Goal: Use online tool/utility

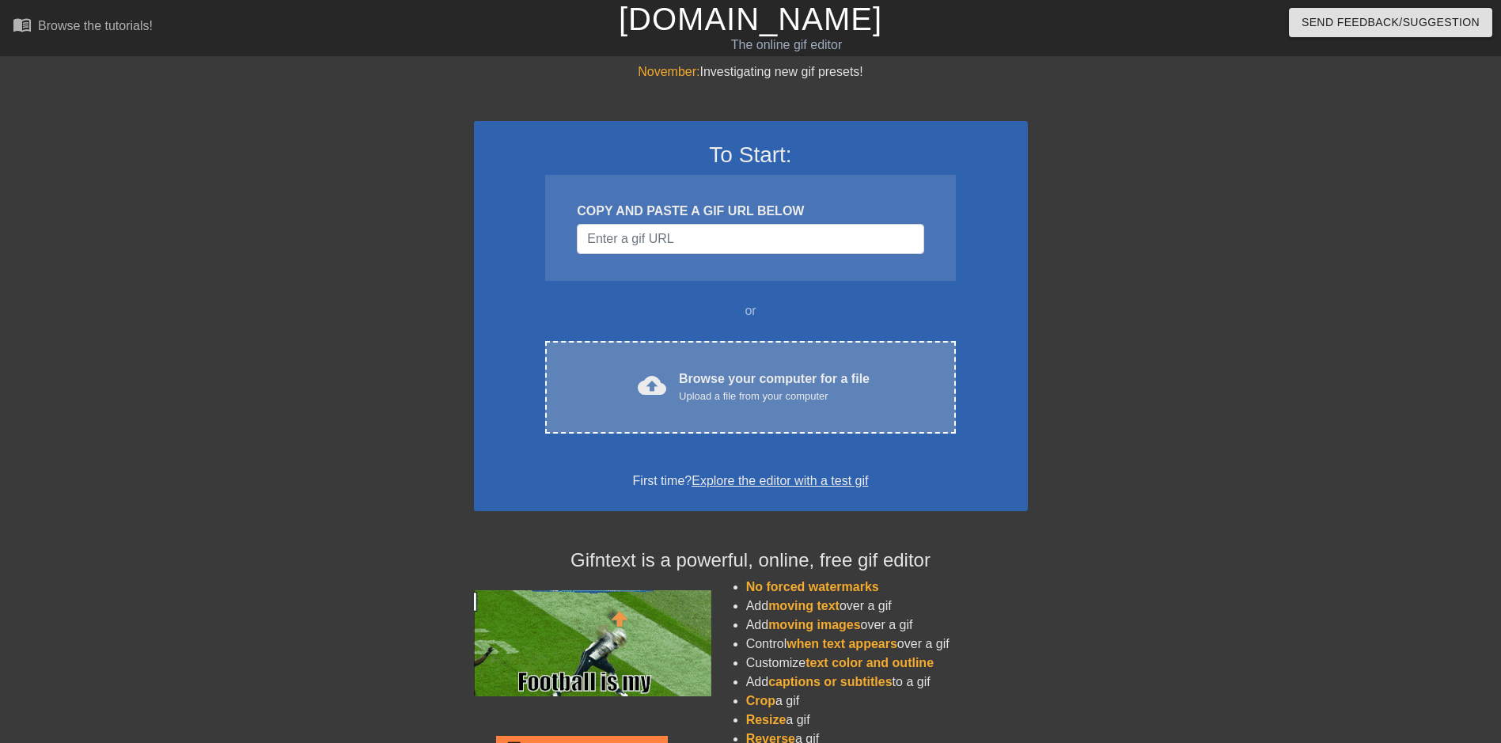
click at [779, 396] on div "Upload a file from your computer" at bounding box center [774, 396] width 191 height 16
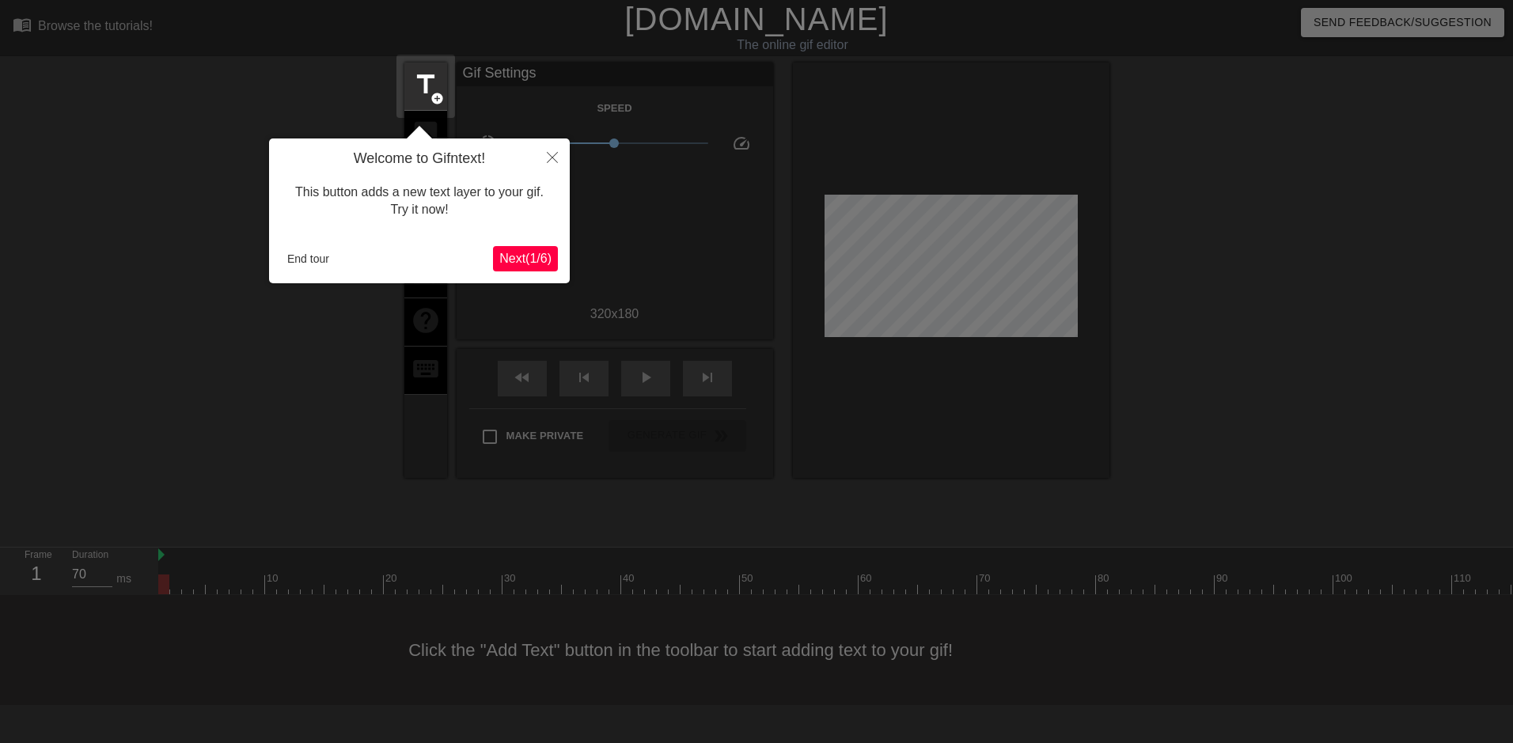
click at [534, 261] on span "Next ( 1 / 6 )" at bounding box center [525, 258] width 52 height 13
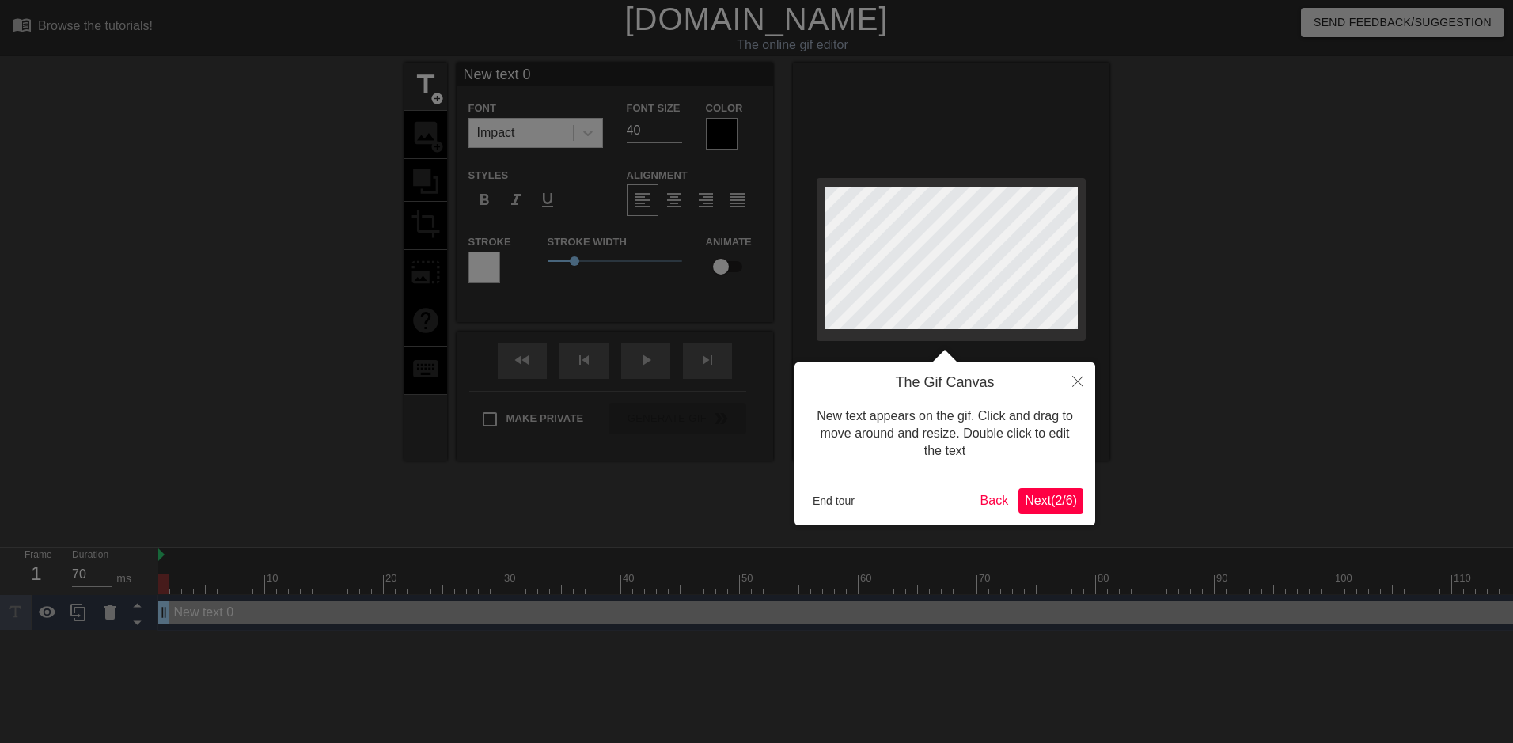
click at [1057, 502] on span "Next ( 2 / 6 )" at bounding box center [1051, 500] width 52 height 13
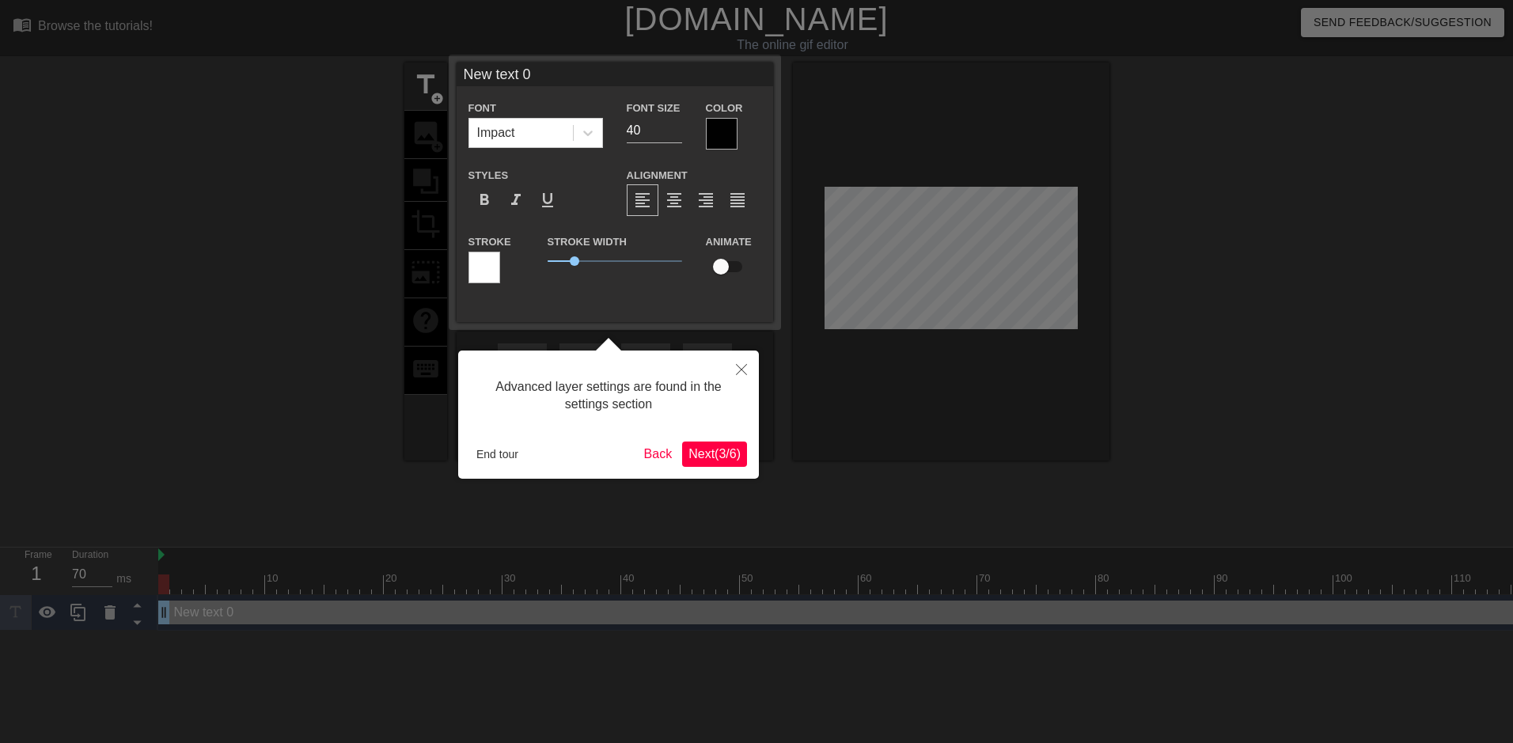
click at [707, 442] on button "Next ( 3 / 6 )" at bounding box center [714, 453] width 65 height 25
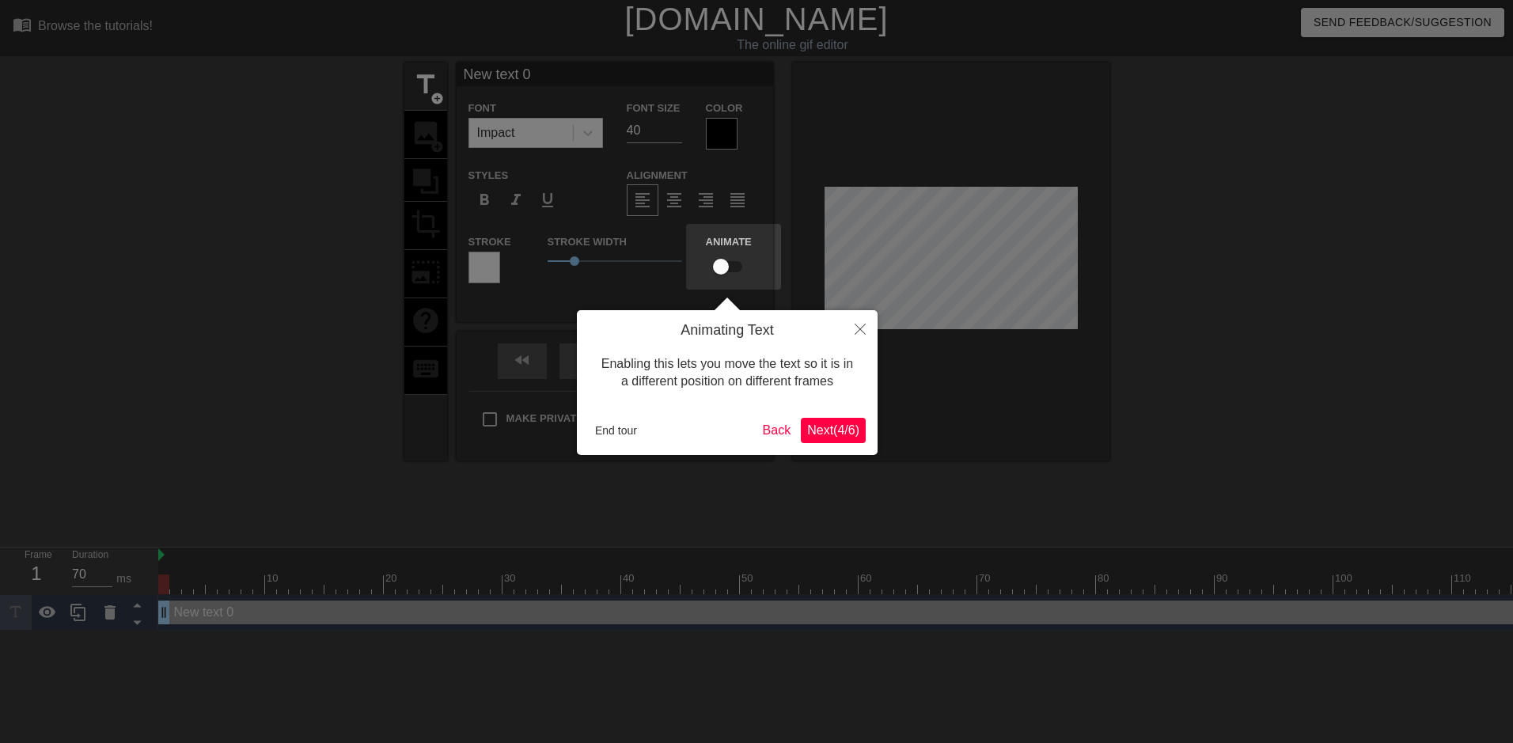
click at [859, 426] on button "Next ( 4 / 6 )" at bounding box center [833, 430] width 65 height 25
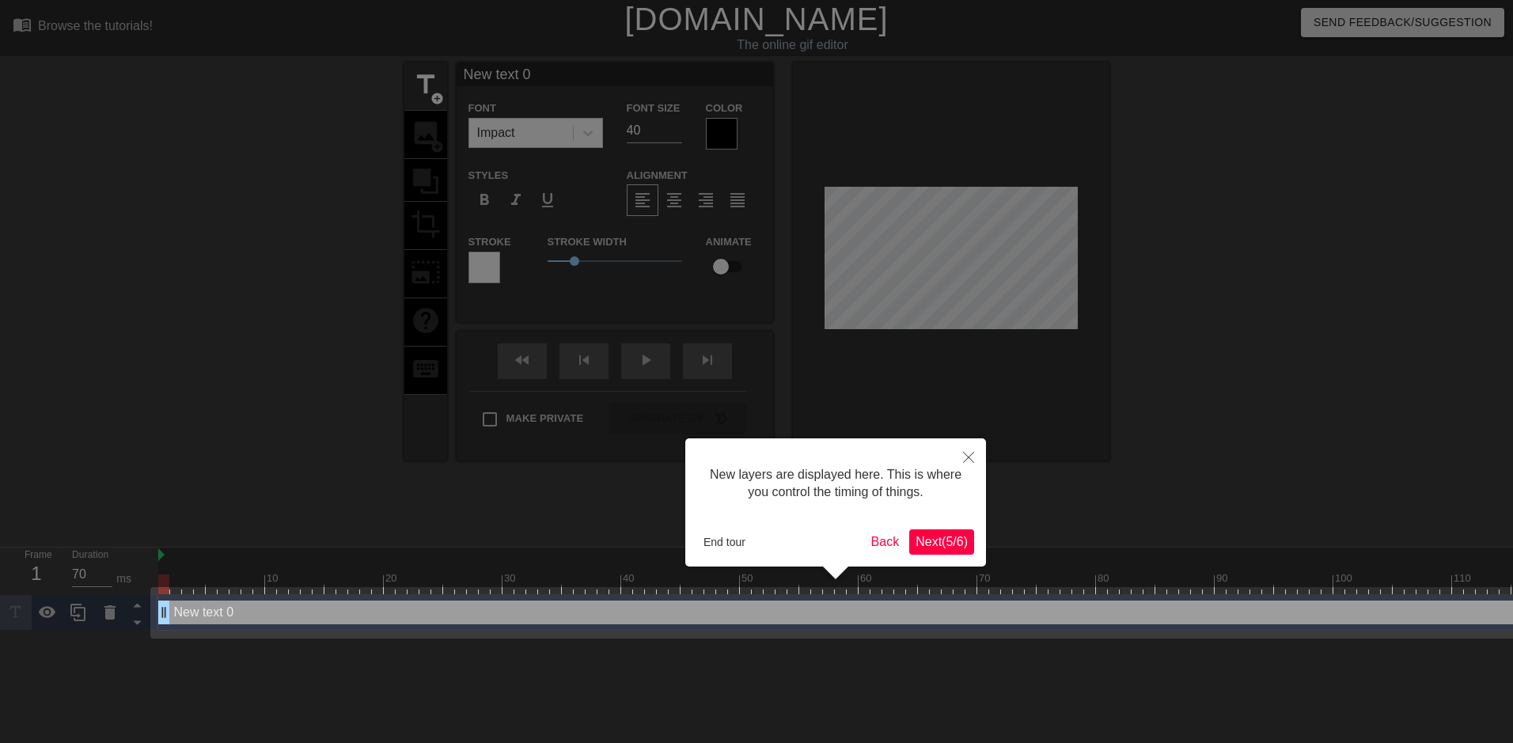
click at [949, 540] on span "Next ( 5 / 6 )" at bounding box center [941, 541] width 52 height 13
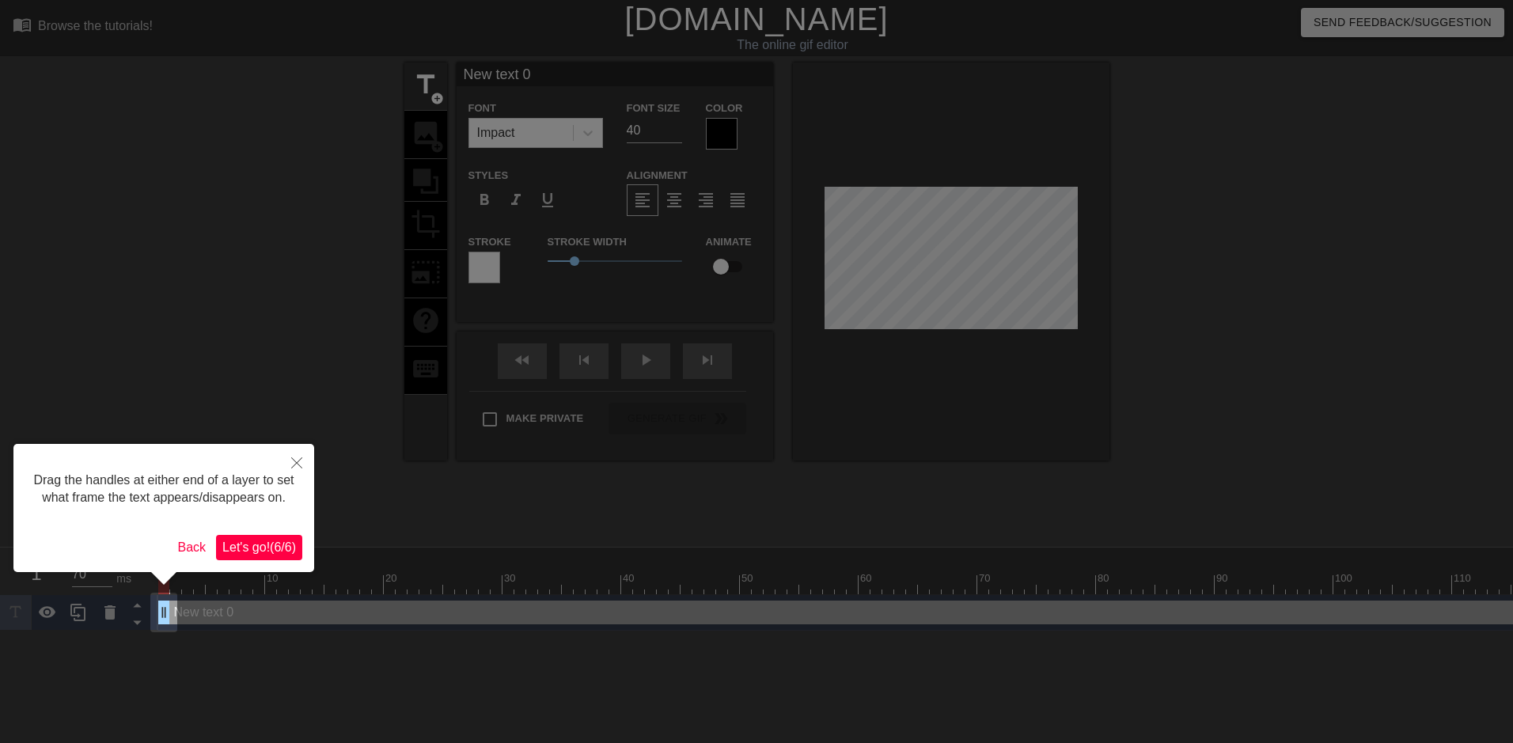
click at [254, 552] on span "Let's go! ( 6 / 6 )" at bounding box center [259, 546] width 74 height 13
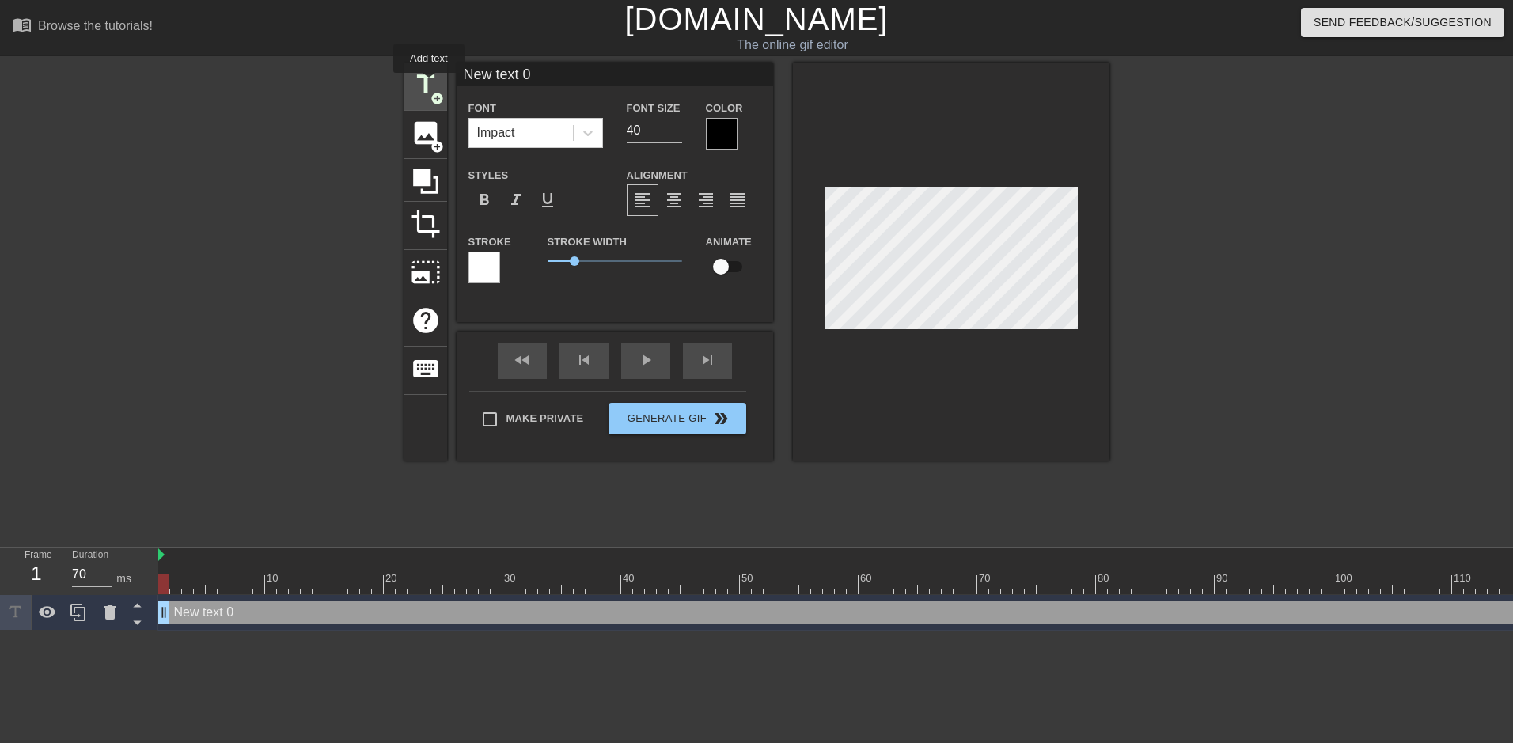
click at [429, 84] on span "title" at bounding box center [426, 85] width 30 height 30
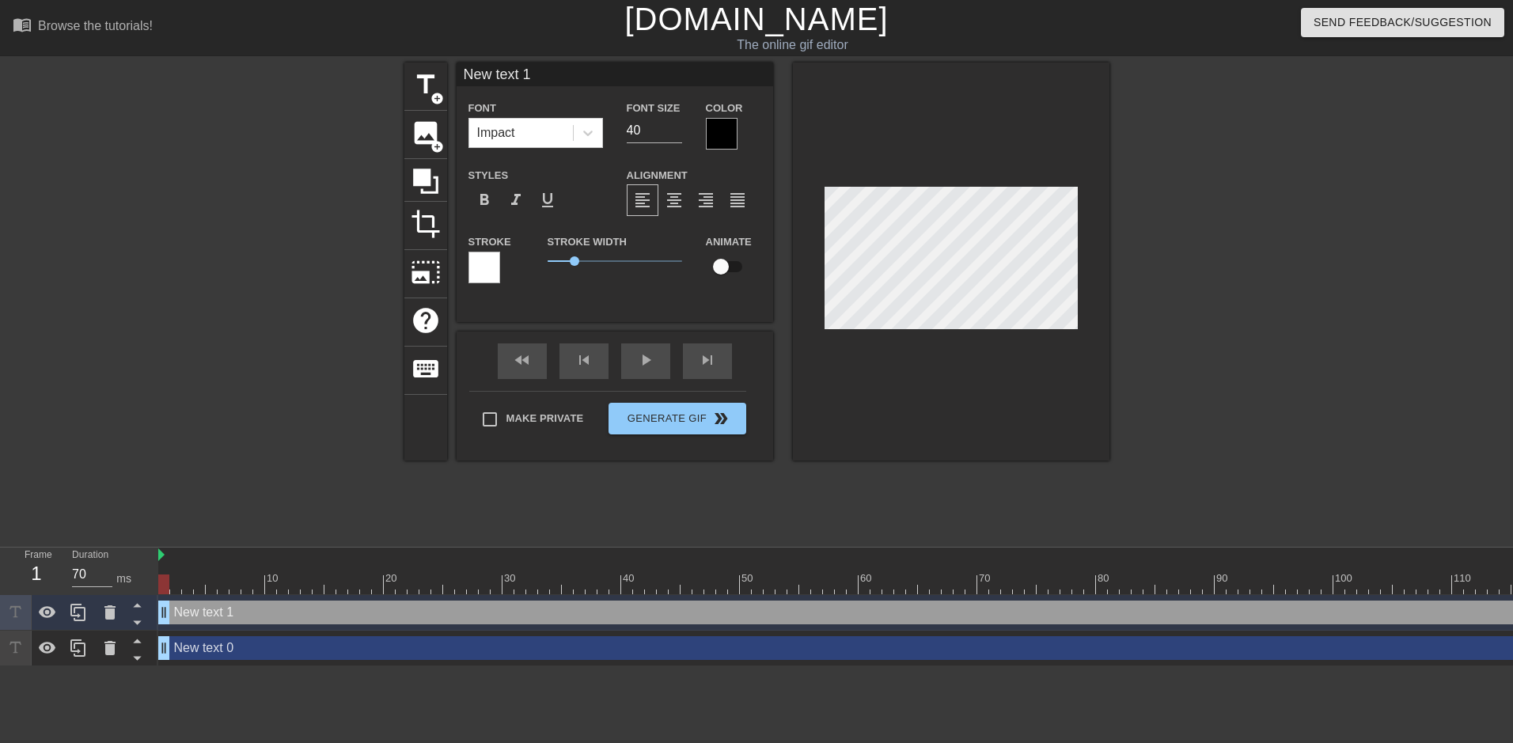
type input "New tex 1"
type textarea "New tex 1"
click at [779, 302] on div "title add_circle image add_circle crop photo_size_select_large help keyboard Ne…" at bounding box center [756, 262] width 705 height 398
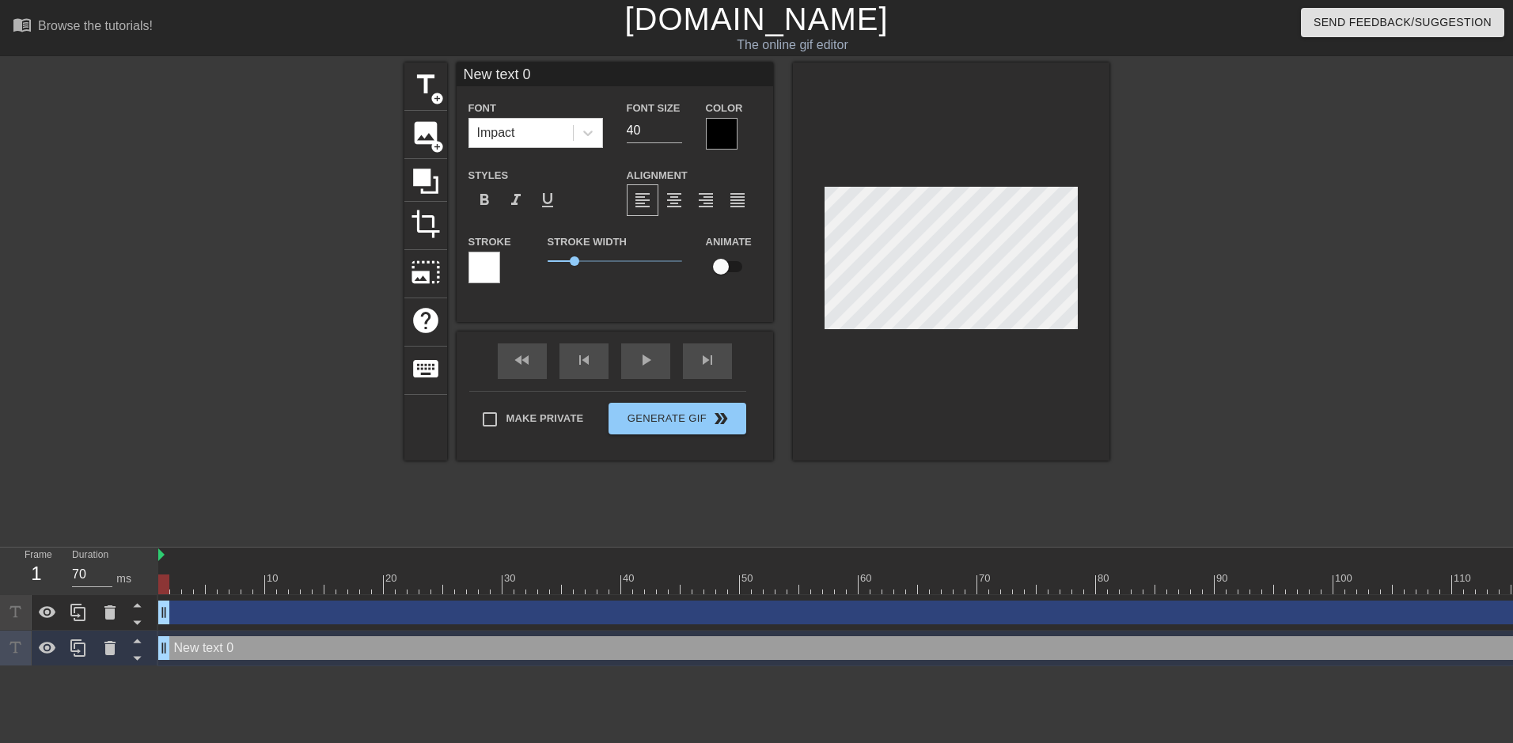
type input "C"
type textarea "C"
type input "Ch"
type textarea "Ch"
type input "Cha"
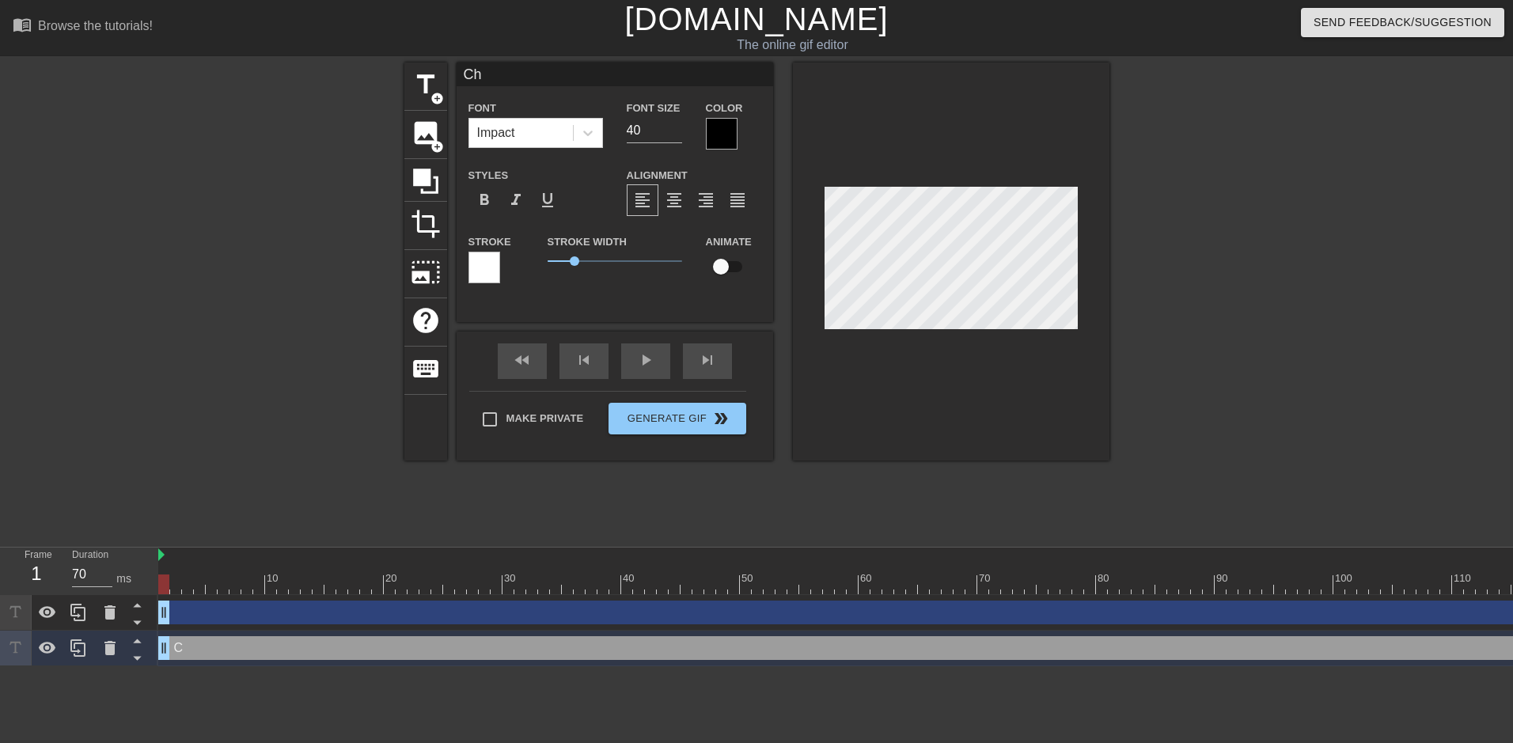
type textarea "Cha"
type input "Chag"
type textarea "Chag"
type input "Cha"
type textarea "Cha"
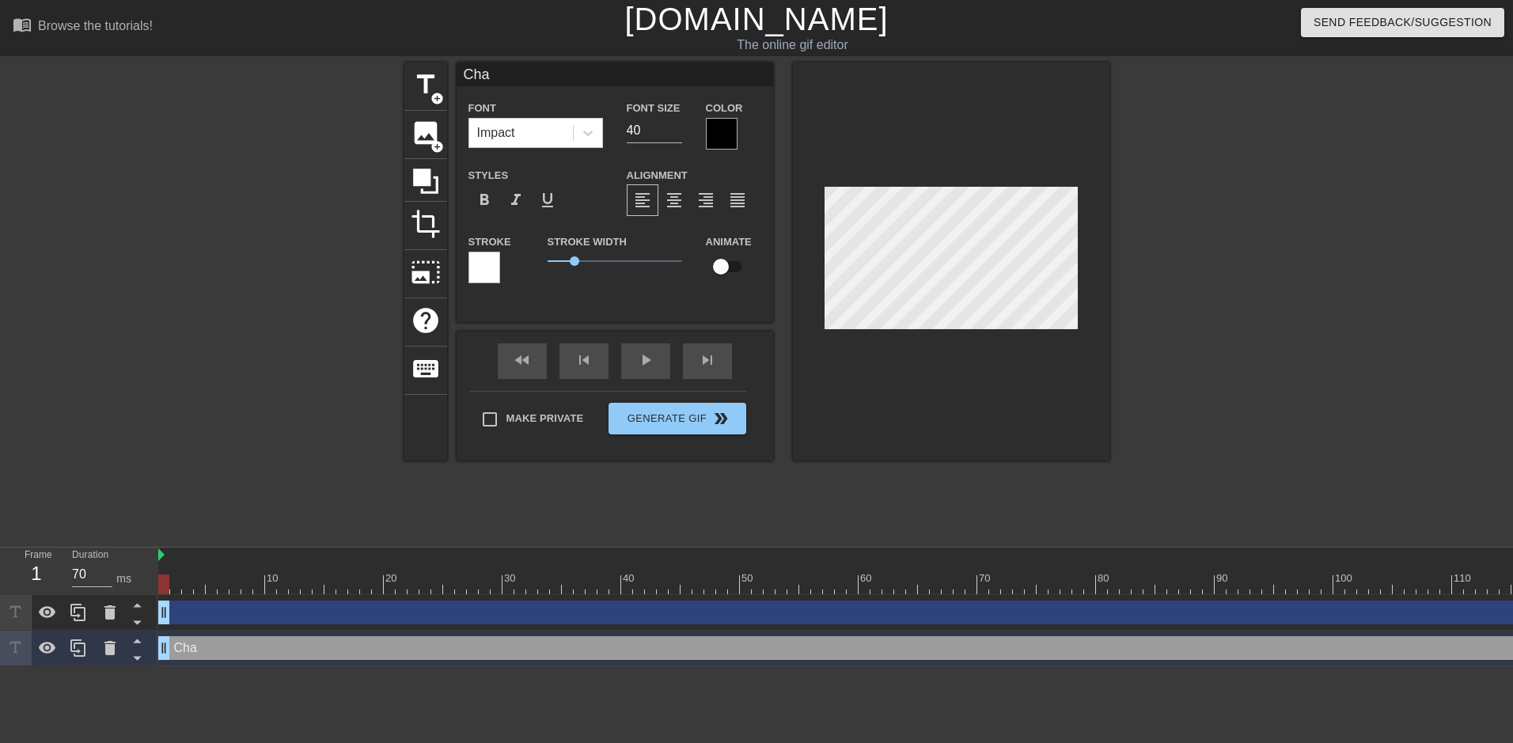
type input "[PERSON_NAME]"
type textarea "[PERSON_NAME]"
type input "[PERSON_NAME]"
type textarea "[PERSON_NAME]"
type input "Change"
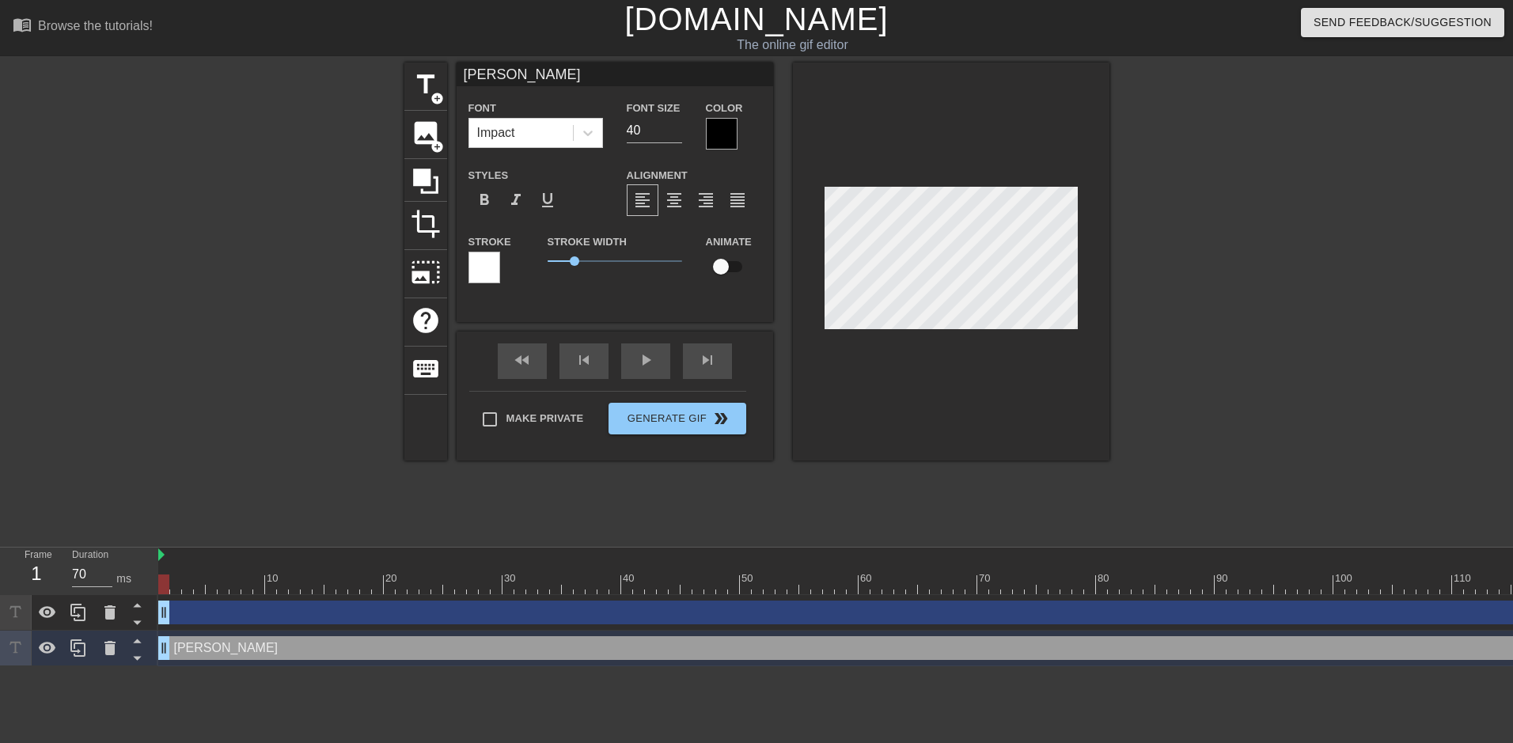
type textarea "Change"
type input "Changel"
type textarea "Changel"
type input "Changelo"
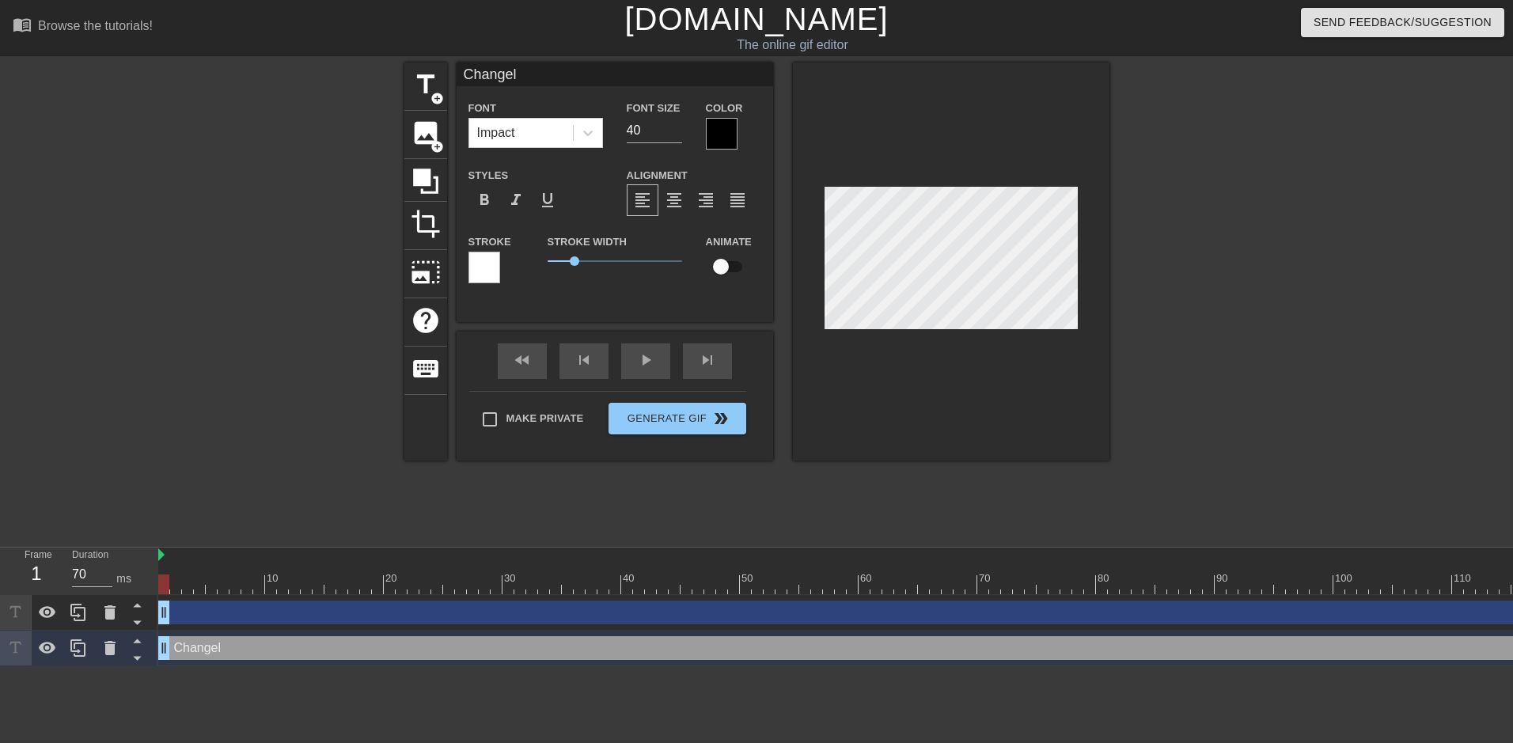
type textarea "Changelo"
type input "Changelog"
type textarea "Changelog"
type input "Changelogs"
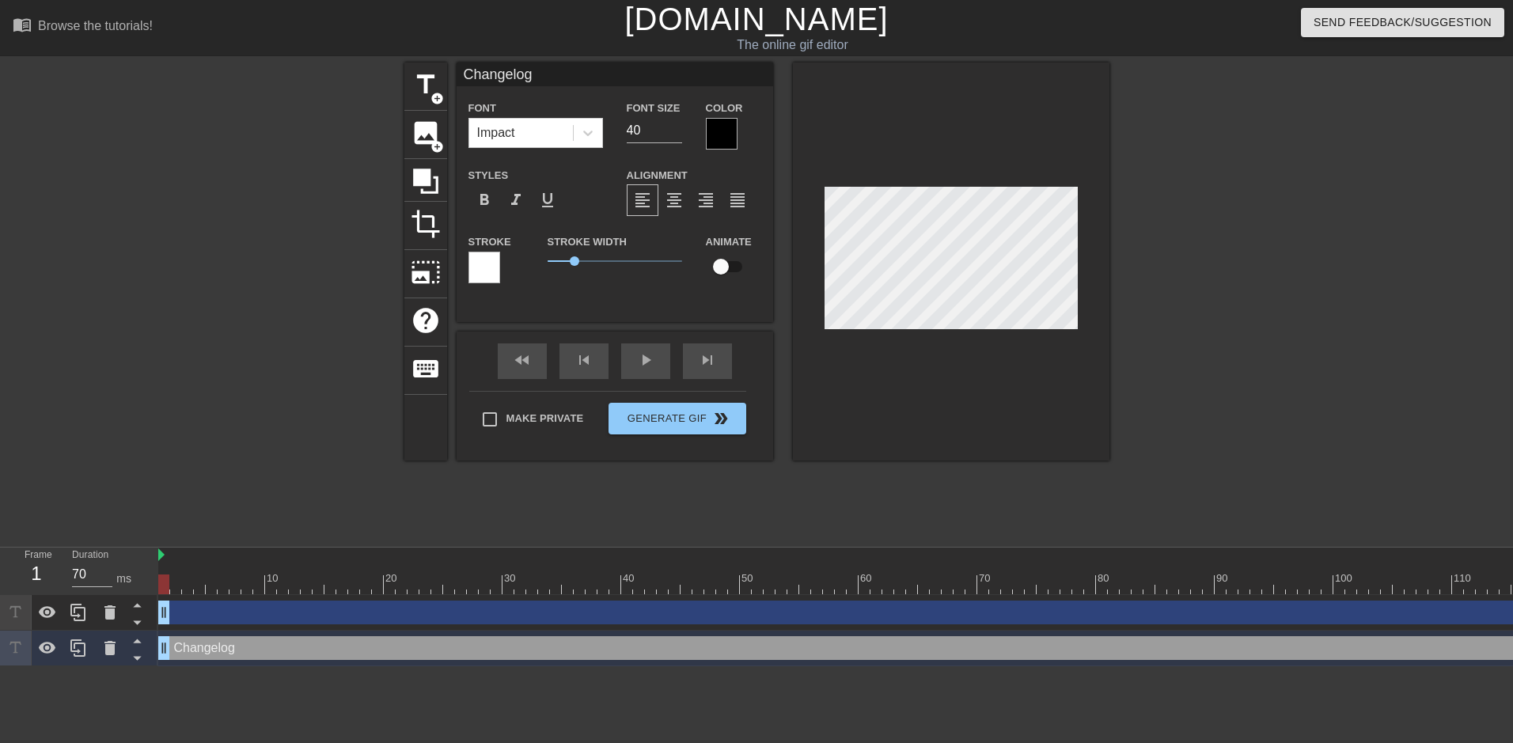
type textarea "Changelogs"
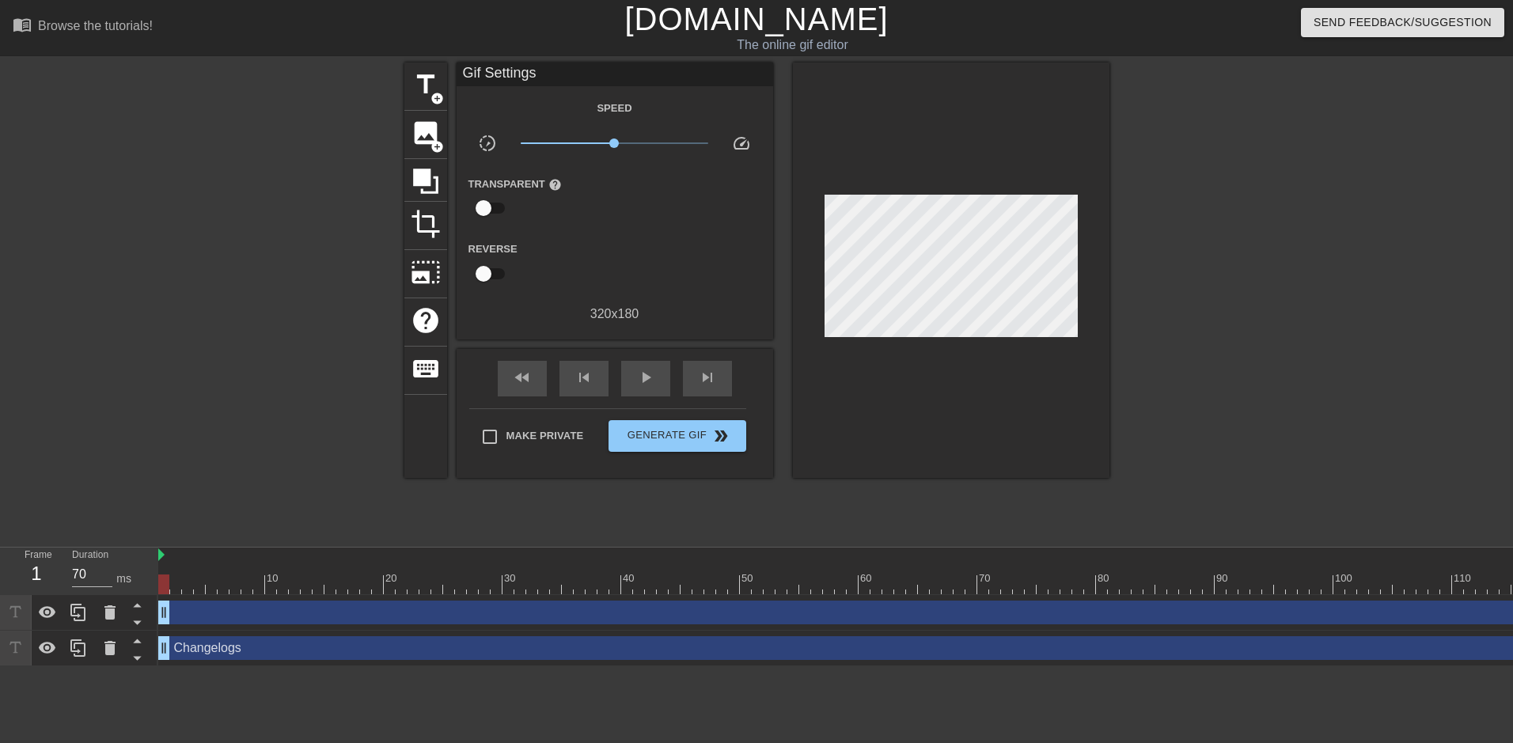
click at [1304, 385] on div at bounding box center [1246, 300] width 237 height 475
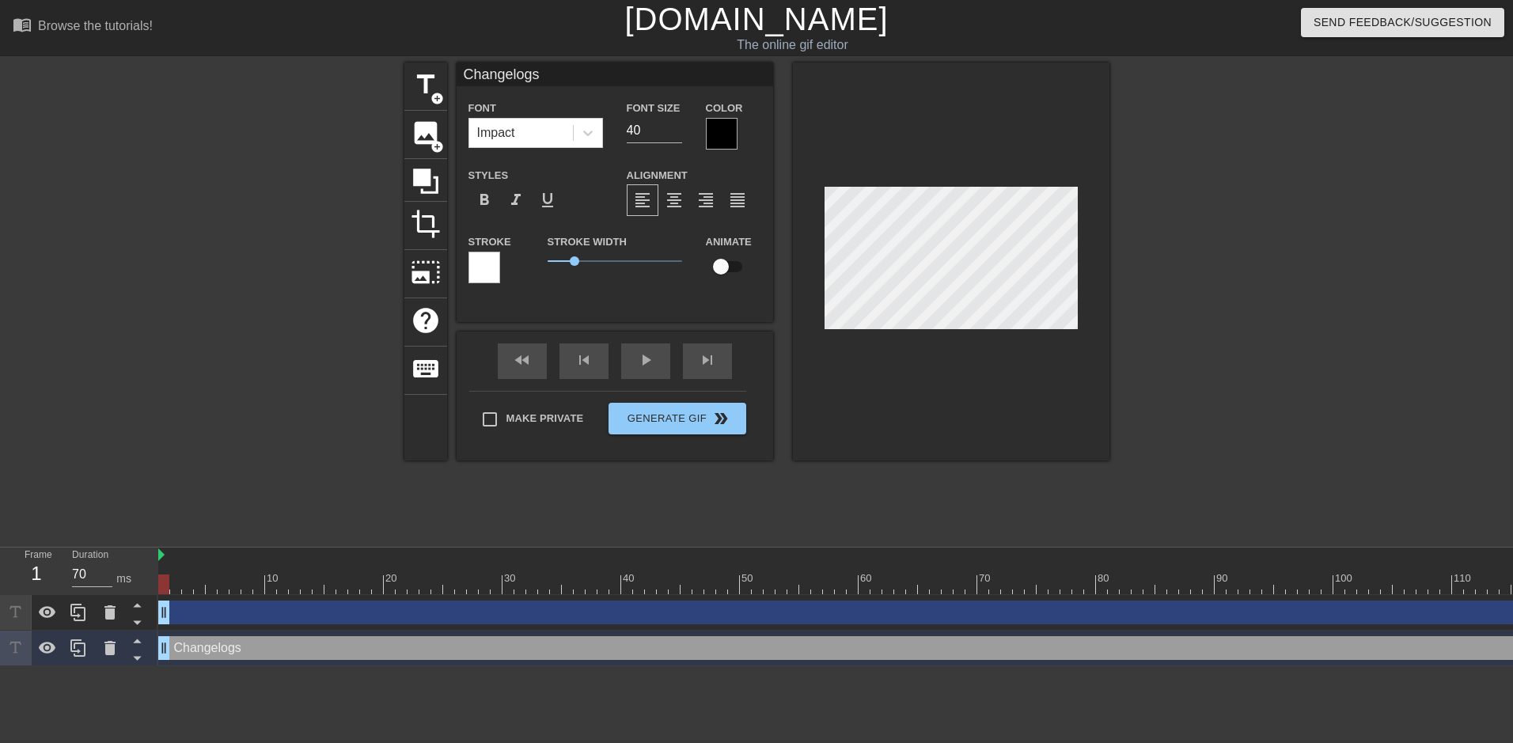
click at [717, 128] on div at bounding box center [722, 134] width 32 height 32
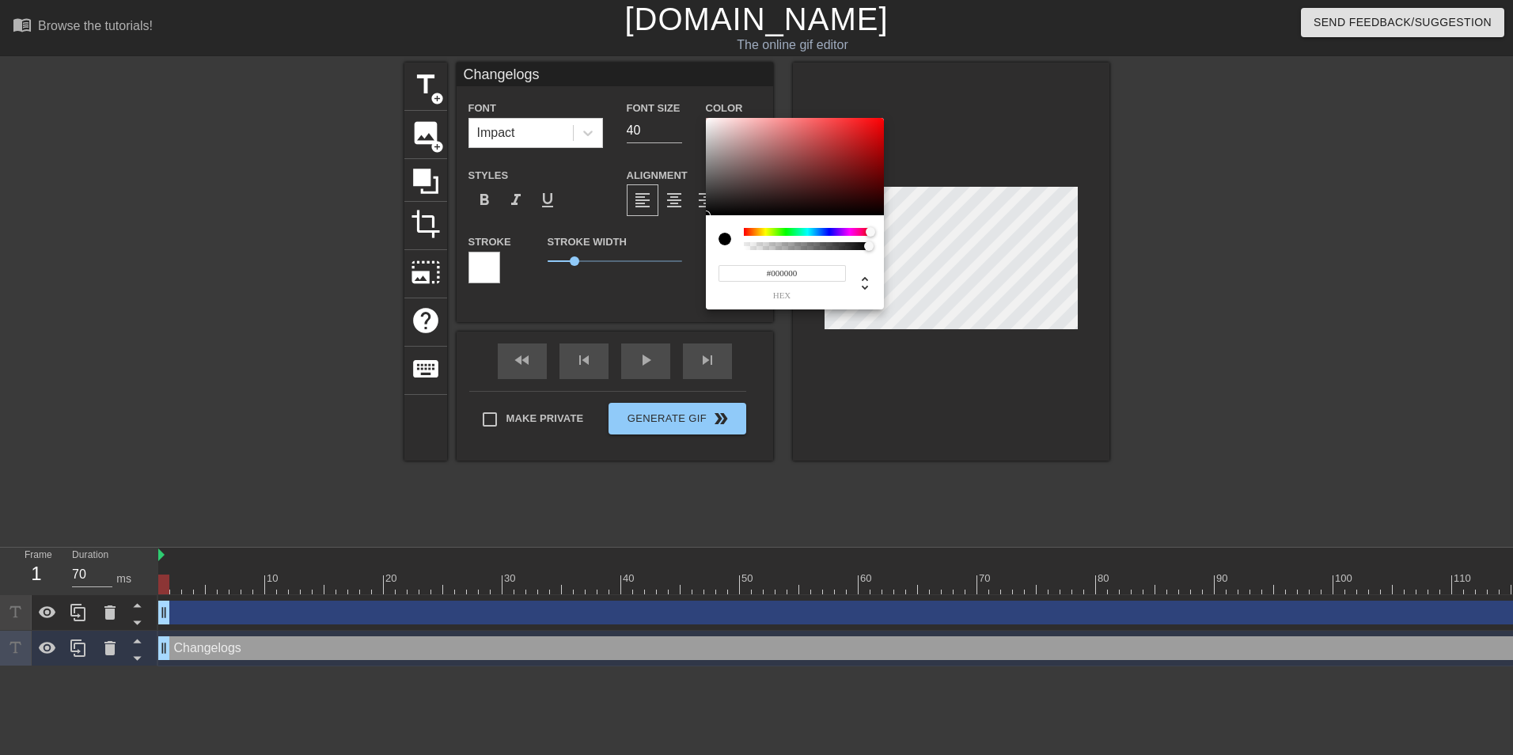
drag, startPoint x: 748, startPoint y: 233, endPoint x: 820, endPoint y: 142, distance: 115.4
click at [999, 238] on div "#000000 hex" at bounding box center [756, 377] width 1513 height 755
type input "#FFFCFC"
click at [707, 117] on div at bounding box center [707, 117] width 9 height 9
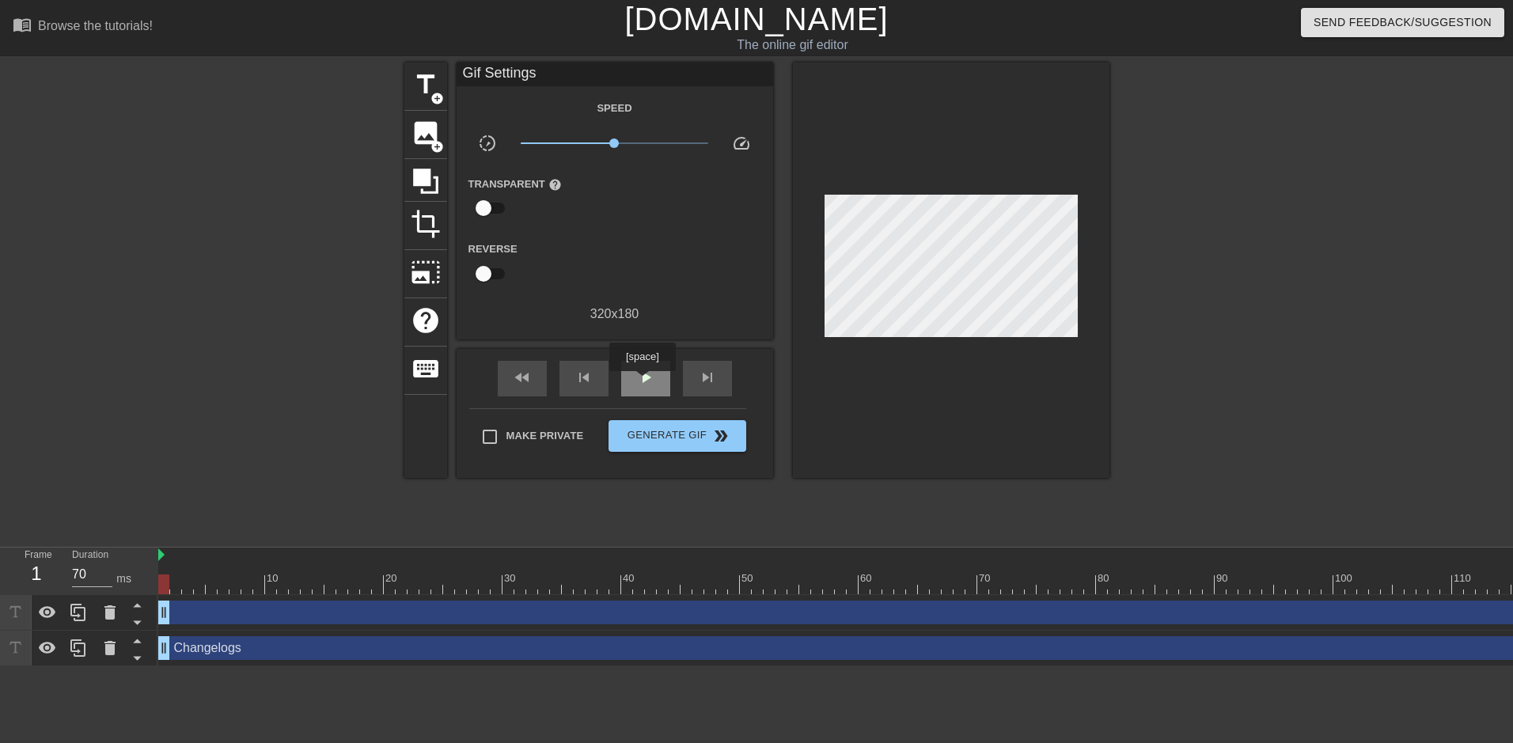
click at [642, 382] on span "play_arrow" at bounding box center [645, 377] width 19 height 19
type input "70"
click at [697, 441] on span "Generate Gif double_arrow" at bounding box center [677, 435] width 124 height 19
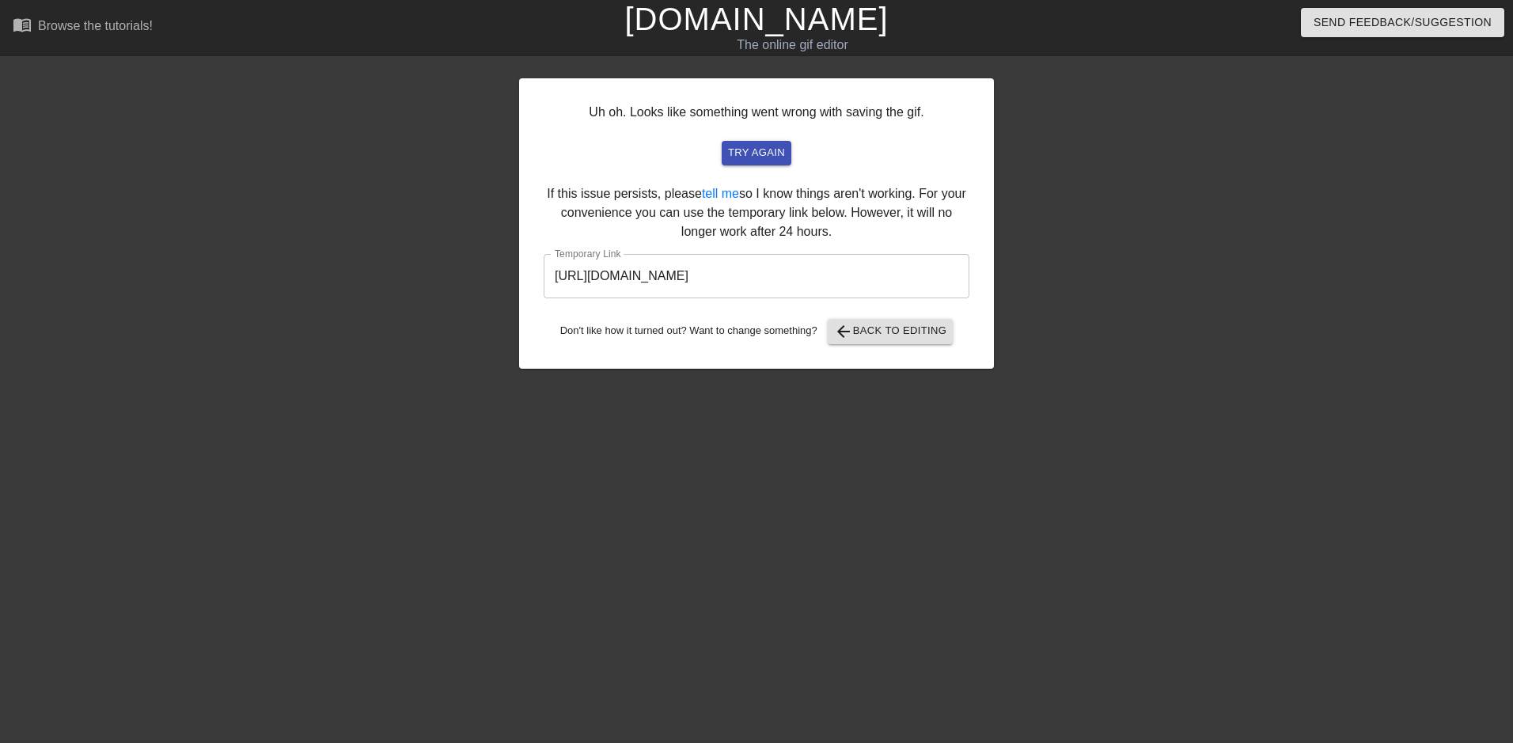
click at [1429, 544] on html "menu_book Browse the tutorials! [DOMAIN_NAME] The online gif editor Send Feedba…" at bounding box center [756, 272] width 1513 height 544
click at [753, 150] on span "try again" at bounding box center [756, 153] width 57 height 18
click at [918, 275] on input "[URL][DOMAIN_NAME]" at bounding box center [757, 276] width 426 height 44
drag, startPoint x: 923, startPoint y: 275, endPoint x: 502, endPoint y: 274, distance: 421.7
click at [502, 274] on div "Uh oh. Looks like something went wrong with saving the gif. try again If this i…" at bounding box center [756, 300] width 1513 height 475
